Goal: Task Accomplishment & Management: Use online tool/utility

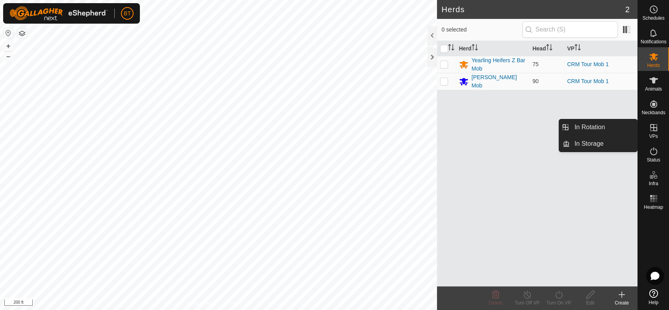
click at [654, 132] on es-virtualpaddocks-svg-icon at bounding box center [653, 127] width 14 height 13
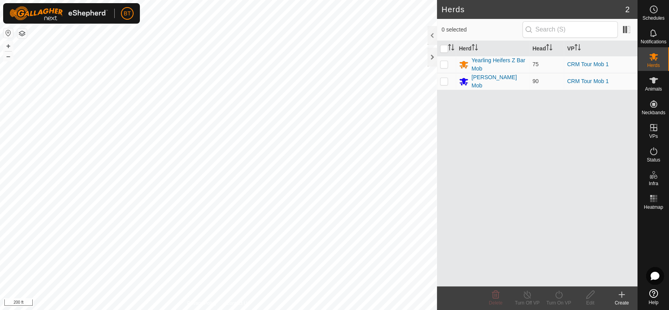
click at [622, 296] on icon at bounding box center [621, 294] width 9 height 9
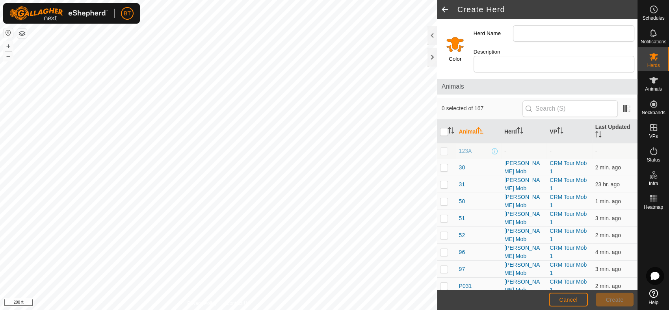
click at [445, 7] on span at bounding box center [445, 9] width 16 height 19
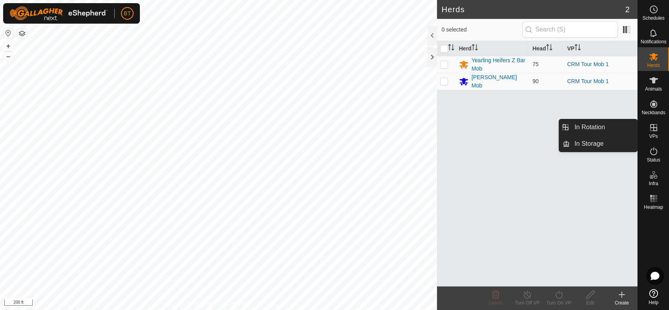
click at [655, 129] on icon at bounding box center [653, 127] width 9 height 9
click at [604, 126] on link "In Rotation" at bounding box center [603, 127] width 67 height 16
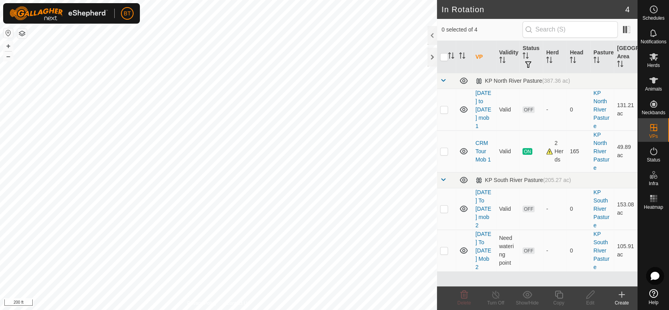
click at [624, 298] on icon at bounding box center [621, 294] width 9 height 9
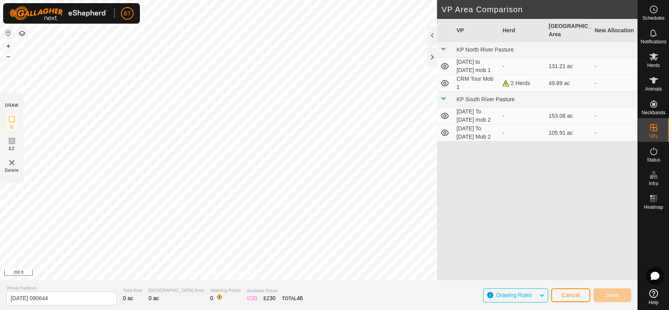
click at [0, 113] on html "BT Schedules Notifications Herds Animals Neckbands VPs Status Infra Heatmap Hel…" at bounding box center [334, 155] width 669 height 310
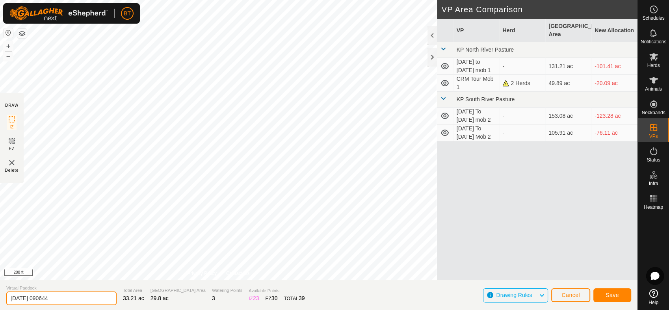
click at [74, 297] on input "[DATE] 090644" at bounding box center [61, 299] width 110 height 14
type input "2"
type input "Mobs [DATE] and [DATE] to Sep 5"
click at [616, 295] on span "Save" at bounding box center [611, 295] width 13 height 6
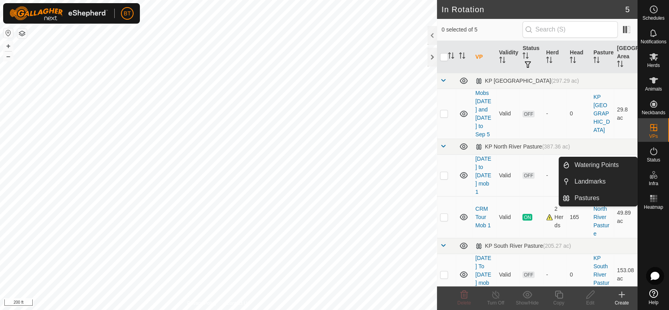
click at [622, 298] on icon at bounding box center [621, 294] width 9 height 9
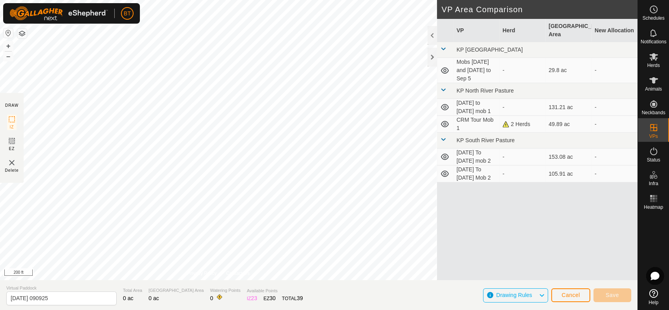
click at [317, 0] on html "BT Schedules Notifications Herds Animals Neckbands VPs Status Infra Heatmap Hel…" at bounding box center [334, 155] width 669 height 310
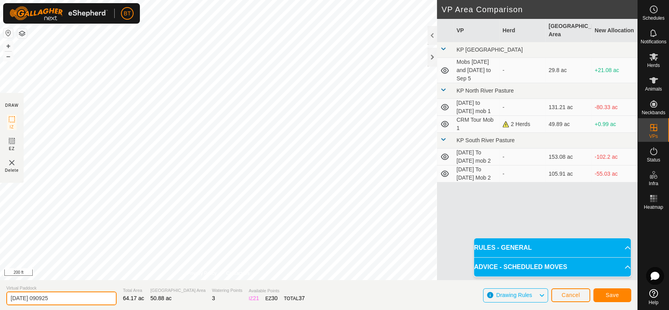
click at [69, 298] on input "[DATE] 090925" at bounding box center [61, 299] width 110 height 14
type input "2"
type input "[DEMOGRAPHIC_DATA] [DATE] and [DATE] 5 to [DATE]"
click at [607, 295] on span "Save" at bounding box center [611, 295] width 13 height 6
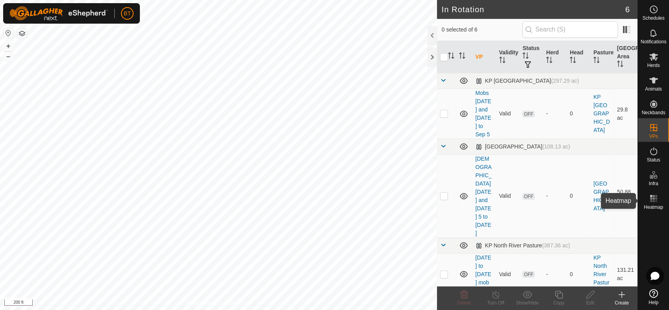
click at [652, 203] on es-heatmap-svg-icon at bounding box center [653, 198] width 14 height 13
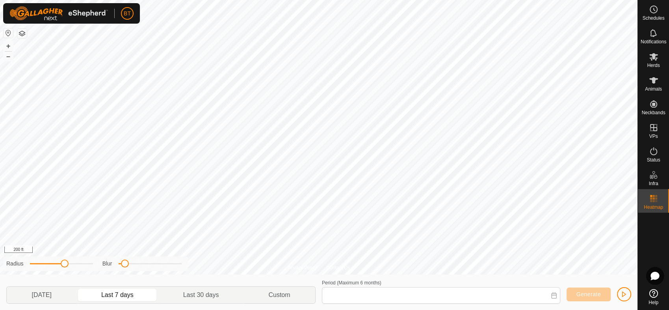
type input "[DATE] - [DATE]"
